Goal: Task Accomplishment & Management: Manage account settings

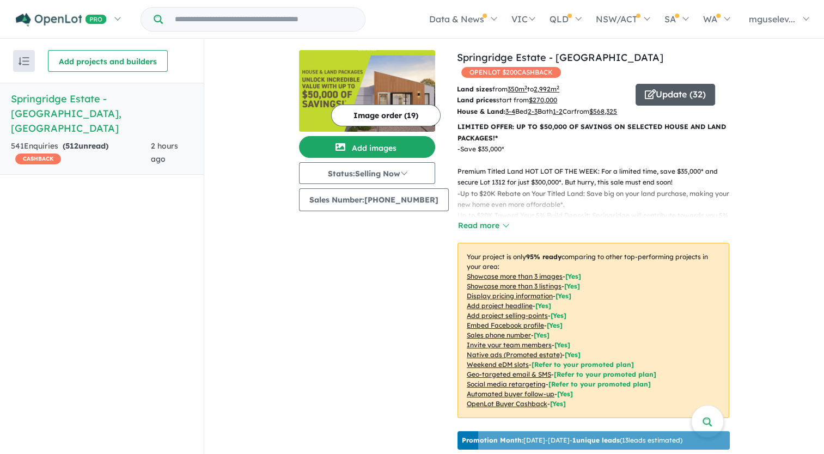
click at [666, 84] on button "Update ( 32 )" at bounding box center [674, 95] width 79 height 22
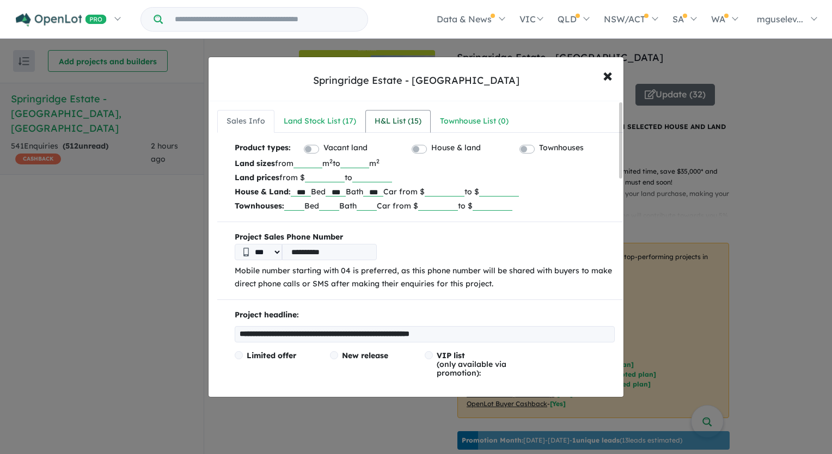
click at [389, 127] on div "H&L List ( 15 )" at bounding box center [398, 121] width 47 height 13
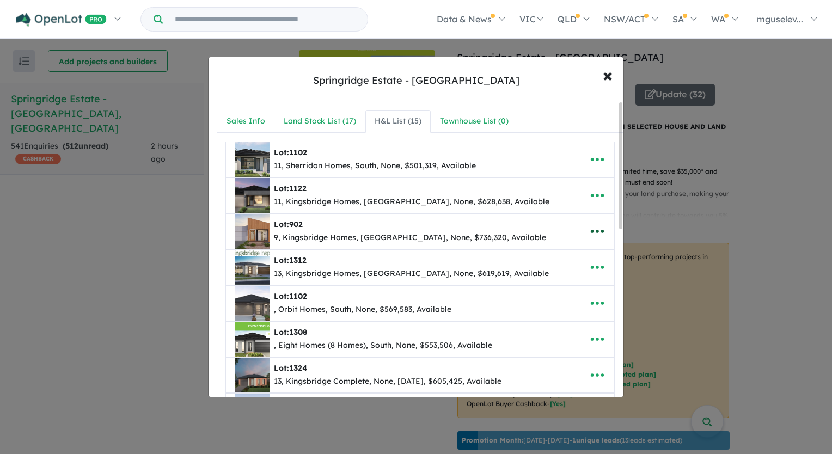
click at [590, 231] on icon "button" at bounding box center [597, 231] width 16 height 16
click at [568, 285] on link "Remove" at bounding box center [573, 284] width 81 height 25
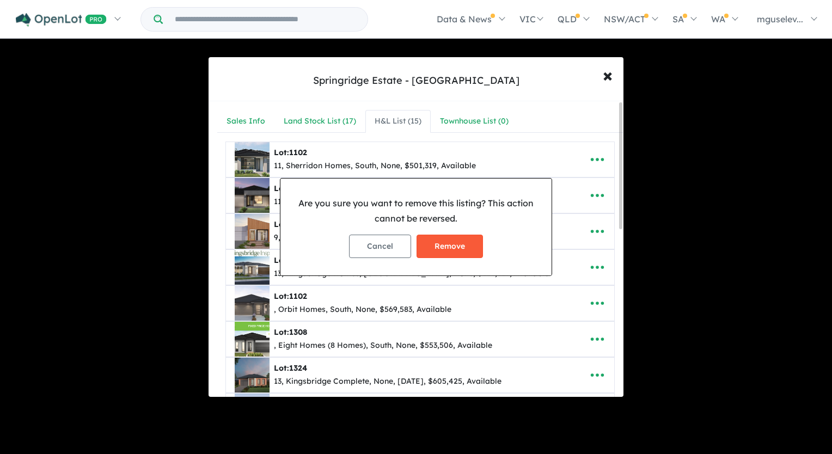
click at [466, 247] on button "Remove" at bounding box center [450, 246] width 66 height 23
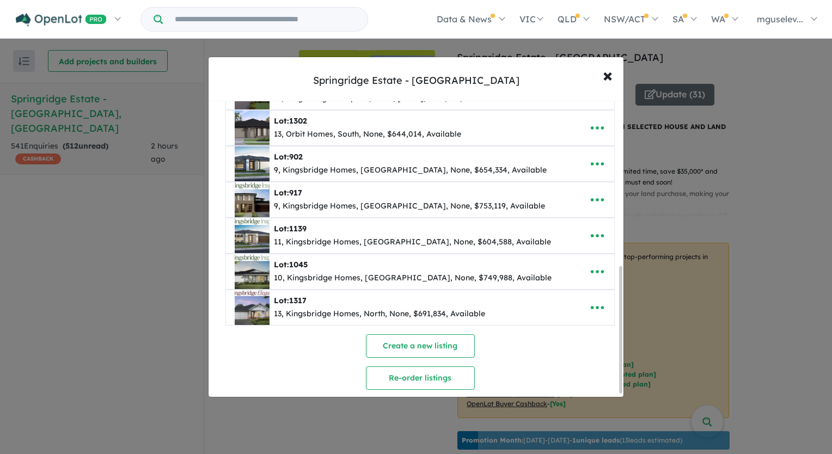
scroll to position [393, 0]
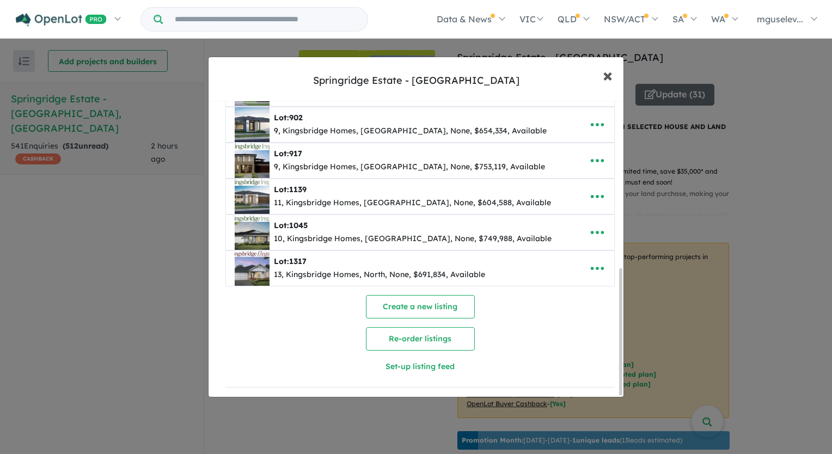
click at [605, 73] on span "×" at bounding box center [608, 74] width 10 height 23
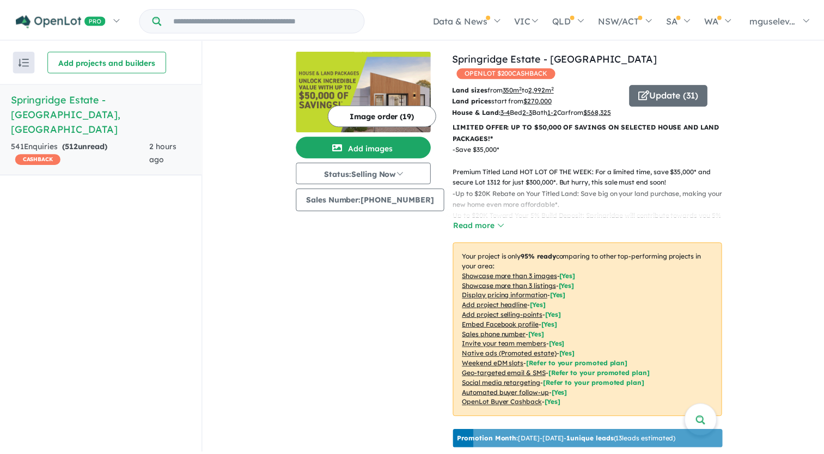
scroll to position [0, 0]
